Goal: Communication & Community: Ask a question

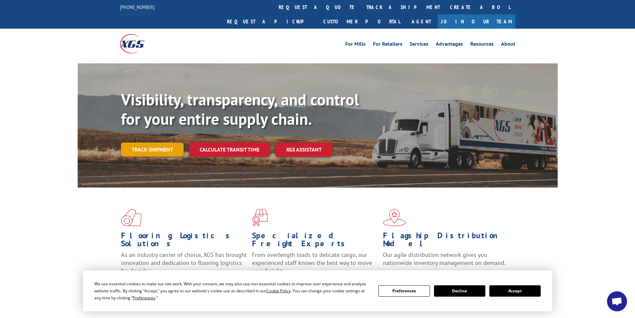
click at [168, 142] on link "Track shipment" at bounding box center [152, 149] width 63 height 14
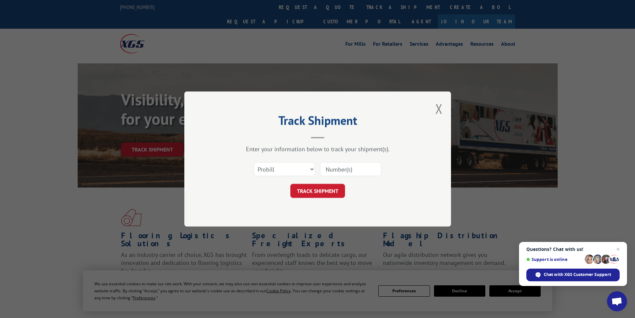
click at [335, 167] on input at bounding box center [350, 169] width 61 height 14
type input "17402934"
click button "TRACK SHIPMENT" at bounding box center [318, 191] width 55 height 14
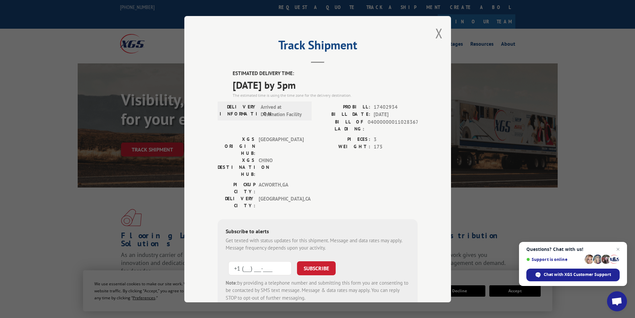
click at [247, 261] on input "+1 (___) ___-____" at bounding box center [259, 268] width 63 height 14
type input "[PHONE_NUMBER]"
click at [316, 261] on button "SUBSCRIBE" at bounding box center [316, 268] width 39 height 14
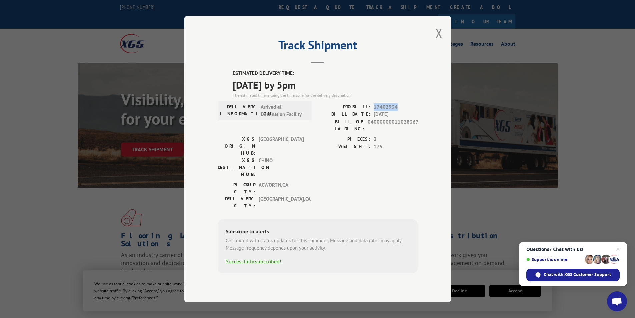
drag, startPoint x: 400, startPoint y: 116, endPoint x: 373, endPoint y: 115, distance: 27.7
click at [373, 111] on div "PROBILL: 17402934" at bounding box center [368, 107] width 100 height 8
copy span "17402934"
click at [569, 276] on span "Chat with XGS Customer Support" at bounding box center [577, 274] width 67 height 6
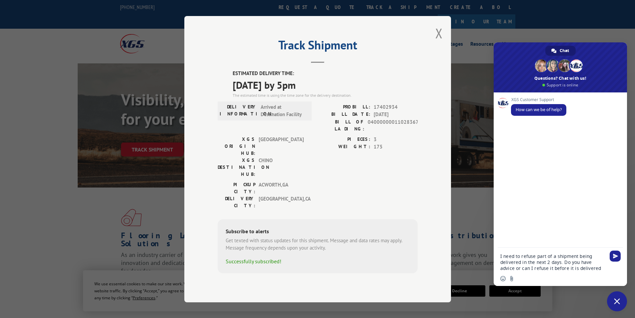
type textarea "I need to refuse part of a shipment being delivered in the next 2 days. Do you …"
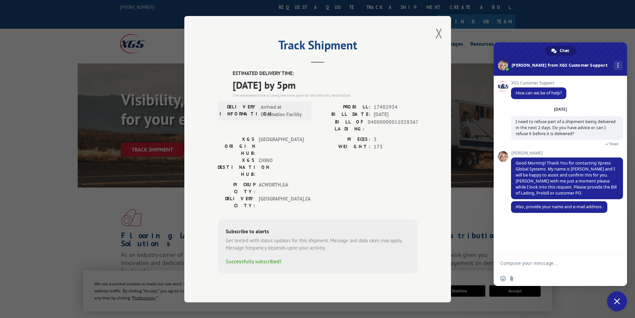
paste textarea "17402934"
click at [529, 172] on span "Good Morning! Thank You for contacting Xpress Global Systems. My name is [PERSO…" at bounding box center [566, 178] width 101 height 36
click at [531, 258] on form "17402934" at bounding box center [553, 263] width 105 height 18
click at [526, 262] on textarea "17402934" at bounding box center [553, 263] width 105 height 6
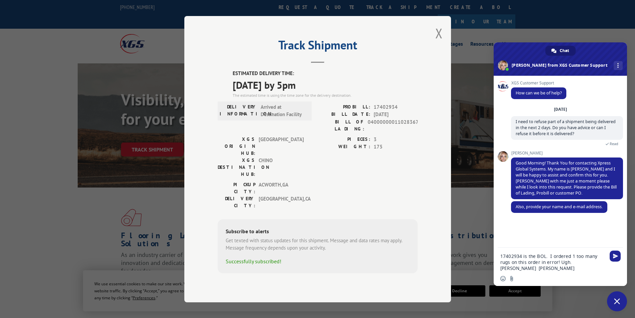
type textarea "17402934 is the BOL. I ordered 1 too many rugs on this order in error! Ugh. [PE…"
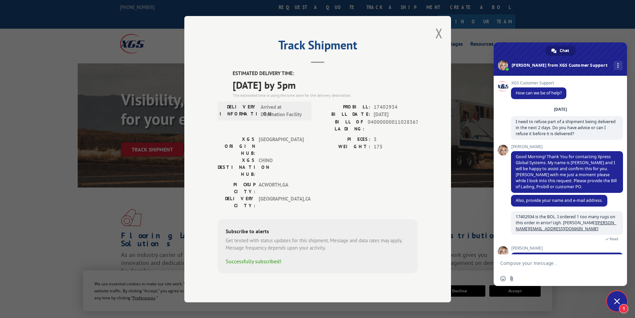
scroll to position [23, 0]
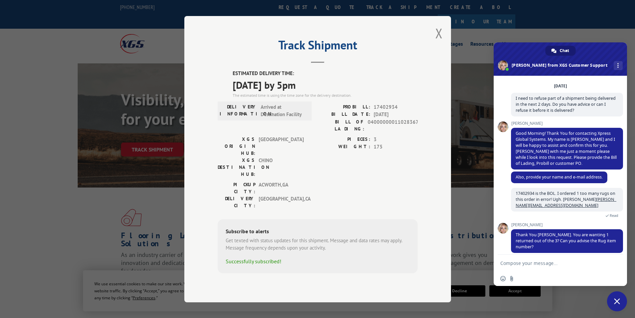
paste textarea "Cost to Make King Shams w/ Faux Down Inserts"
type textarea "Cost to Make King Shams w/ Faux Down Inserts"
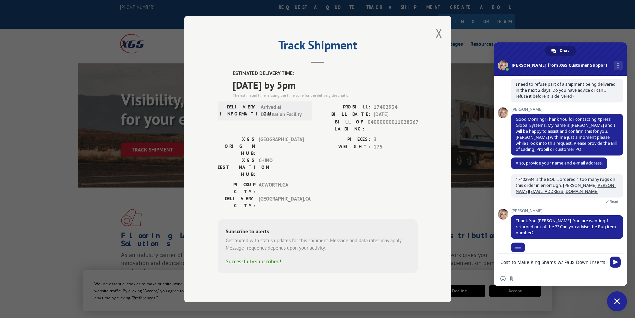
drag, startPoint x: 605, startPoint y: 262, endPoint x: 486, endPoint y: 261, distance: 119.1
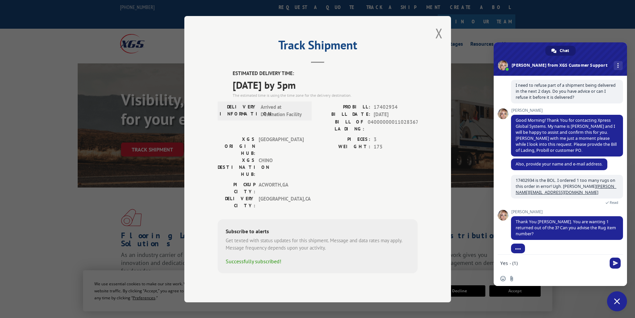
paste textarea "RUG160262 RUG PCT02 9'X12' WHITE"
type textarea "Yes - (1) RUG160262 RUG PCT02 9'X12' WHITE"
click at [616, 262] on span "Send" at bounding box center [615, 262] width 5 height 5
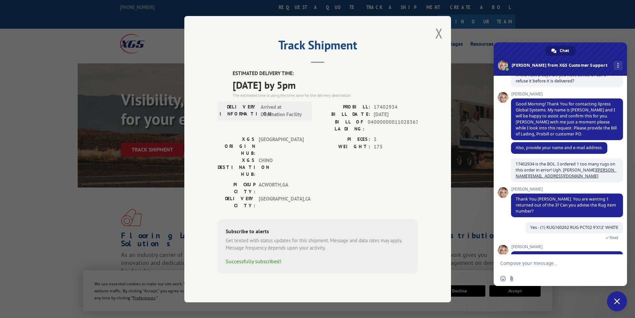
scroll to position [81, 0]
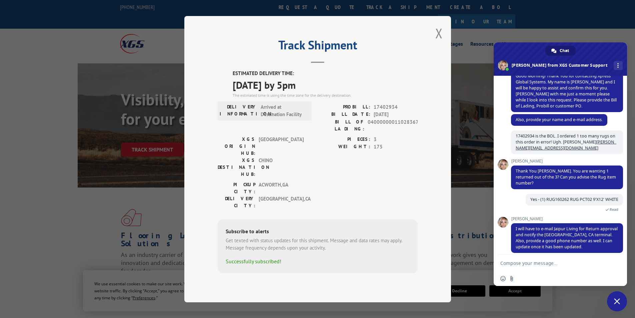
click at [506, 267] on form at bounding box center [553, 263] width 105 height 18
click at [507, 262] on textarea "Compose your message..." at bounding box center [553, 263] width 105 height 6
type textarea "That would be GREAT! Do you need a phone number from me? If so, [PHONE_NUMBER]"
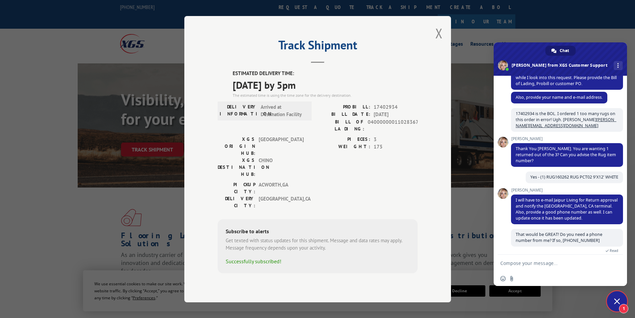
scroll to position [138, 0]
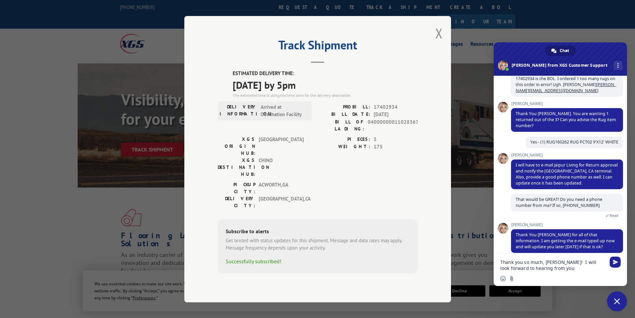
type textarea "Thank you so much, [PERSON_NAME]! I will look forward to hearing from you."
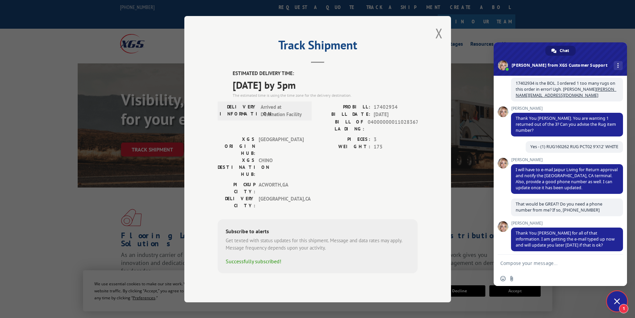
scroll to position [233, 0]
